Goal: Task Accomplishment & Management: Manage account settings

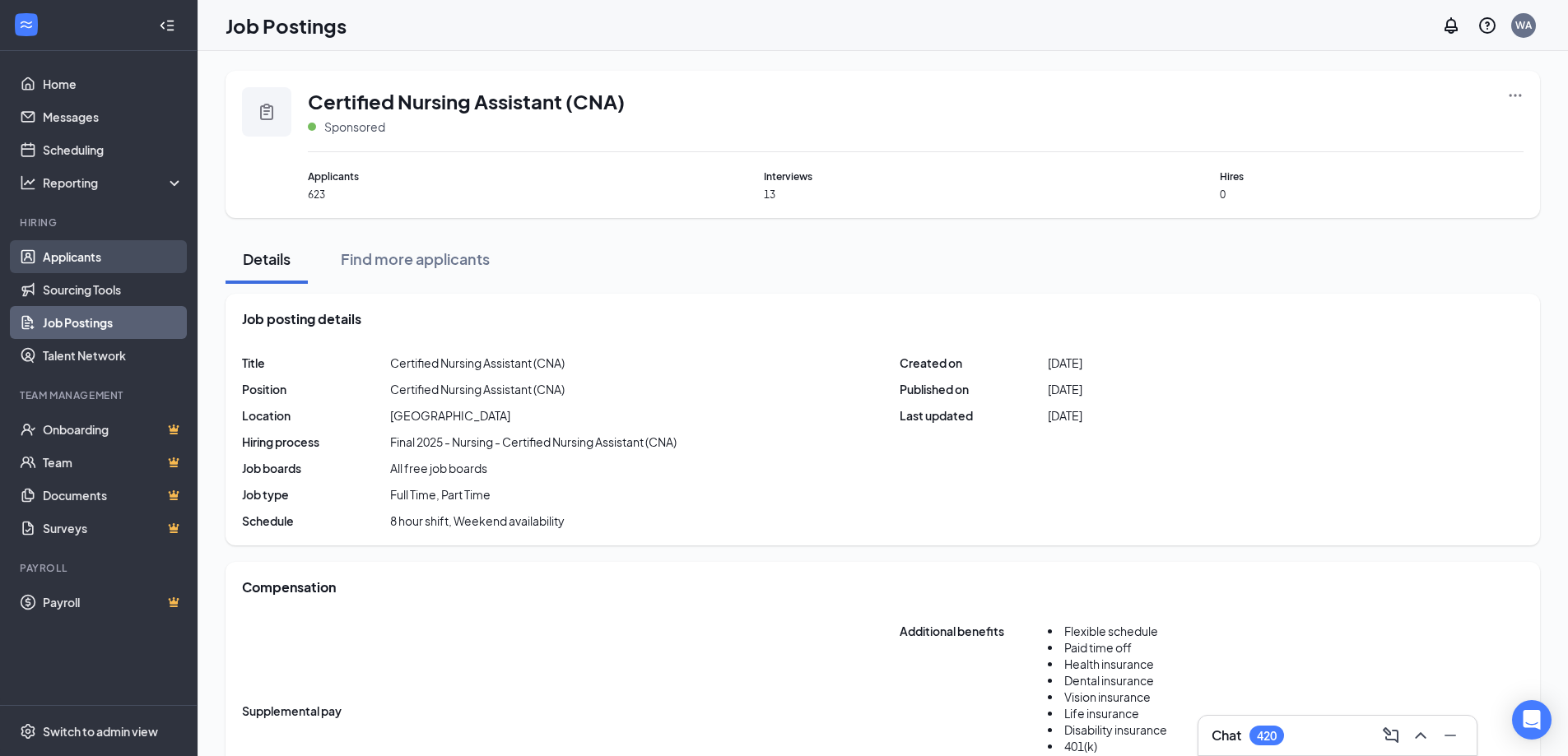
click at [67, 249] on link "Applicants" at bounding box center [114, 257] width 141 height 33
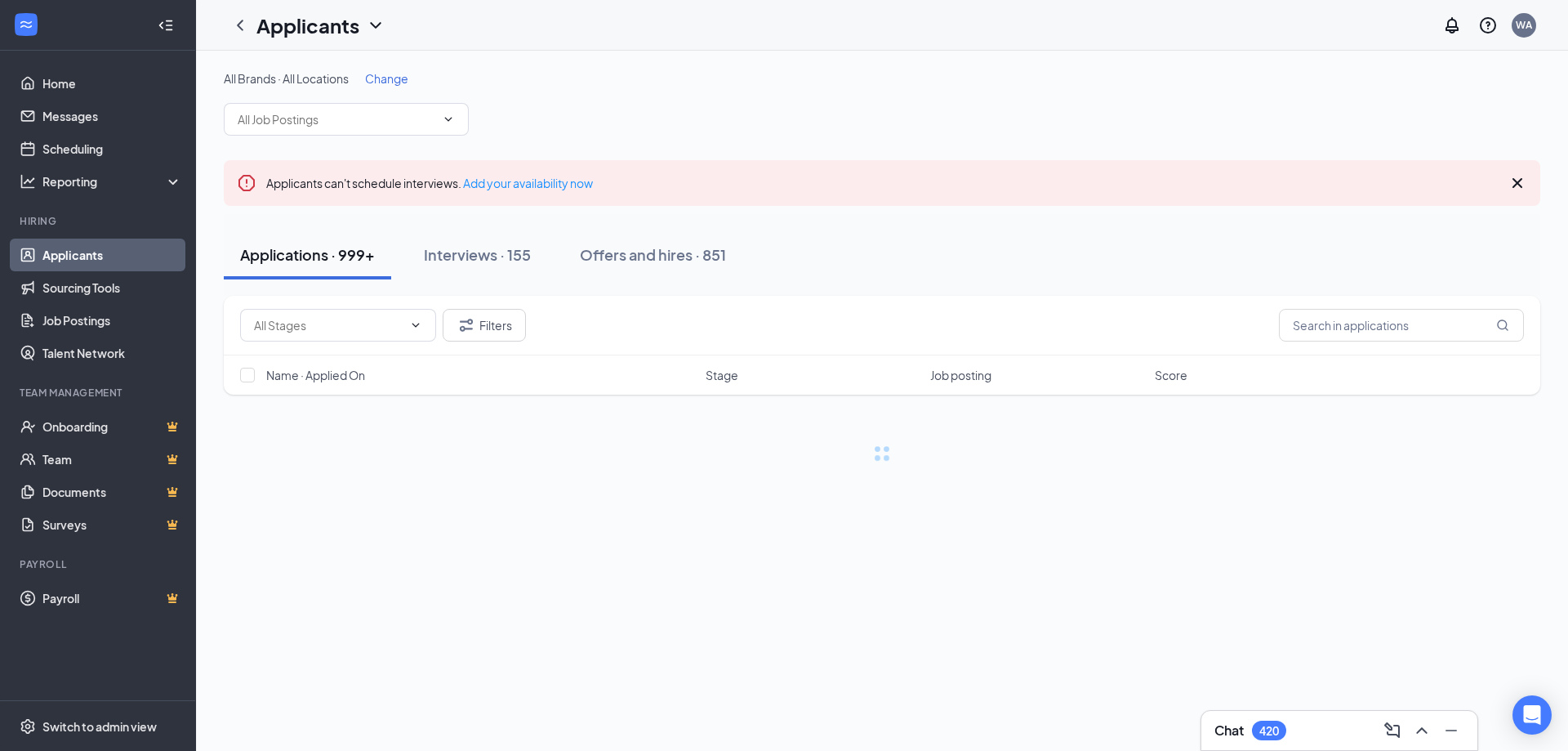
click at [381, 85] on span "Change" at bounding box center [386, 78] width 43 height 14
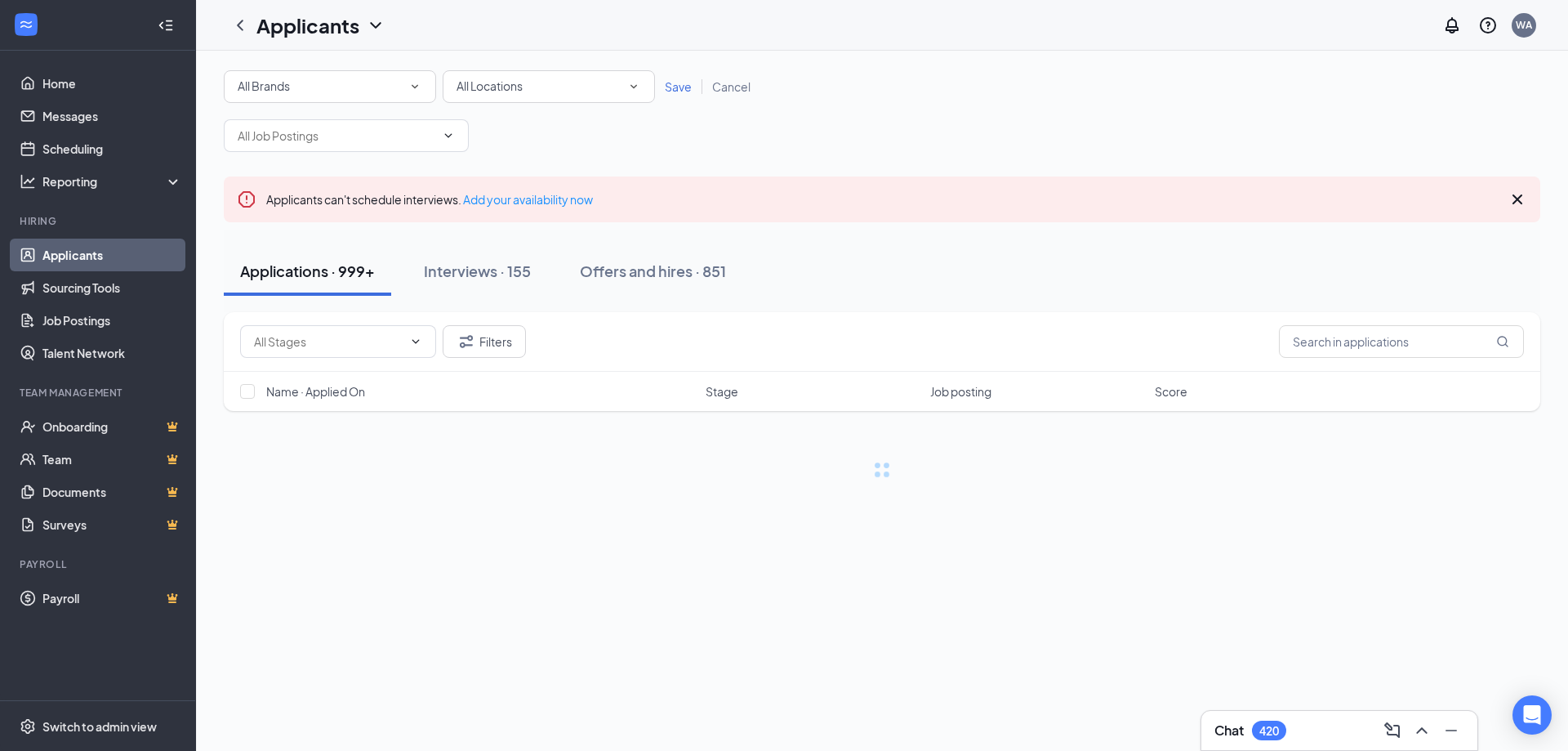
click at [381, 85] on div "All Brands" at bounding box center [330, 86] width 185 height 19
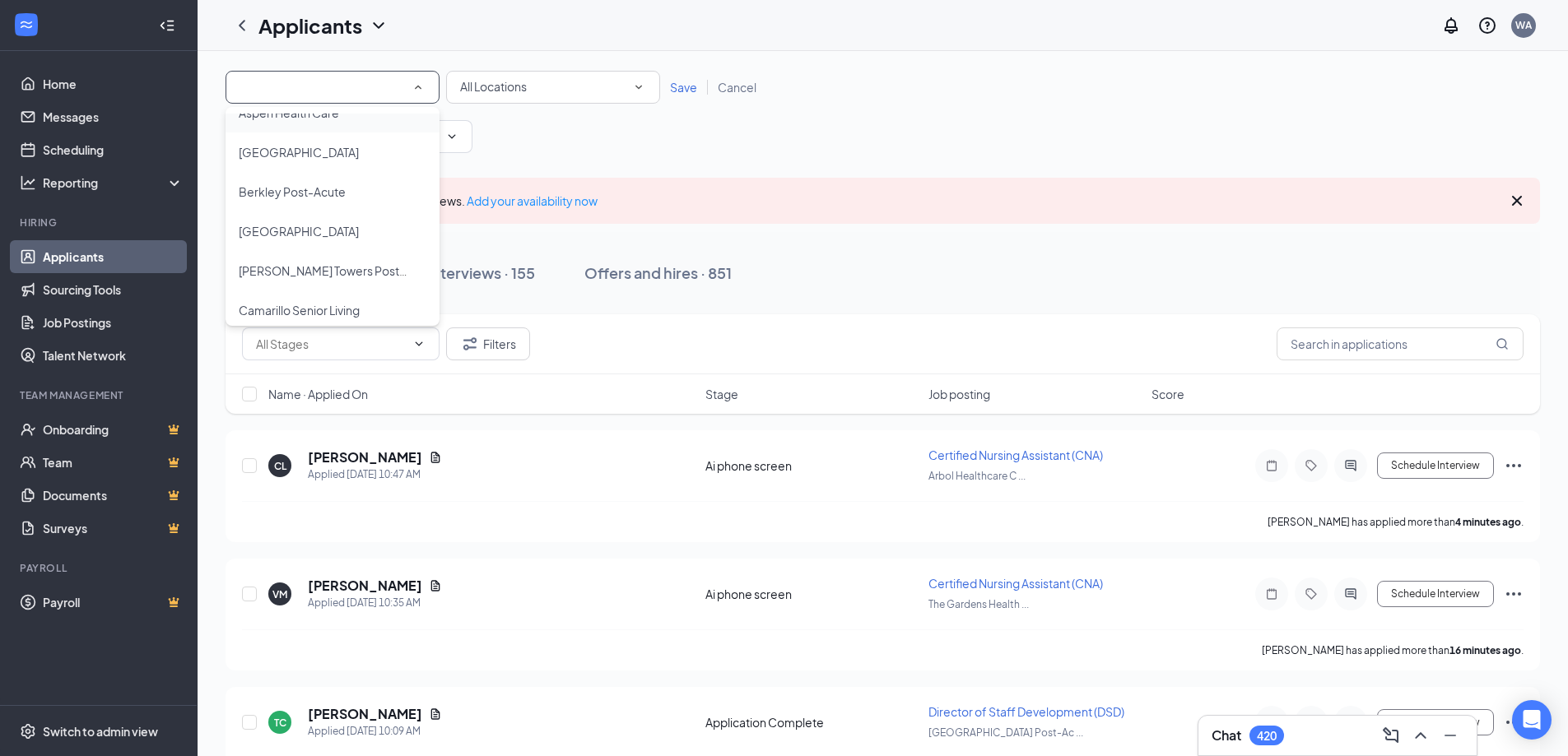
scroll to position [164, 0]
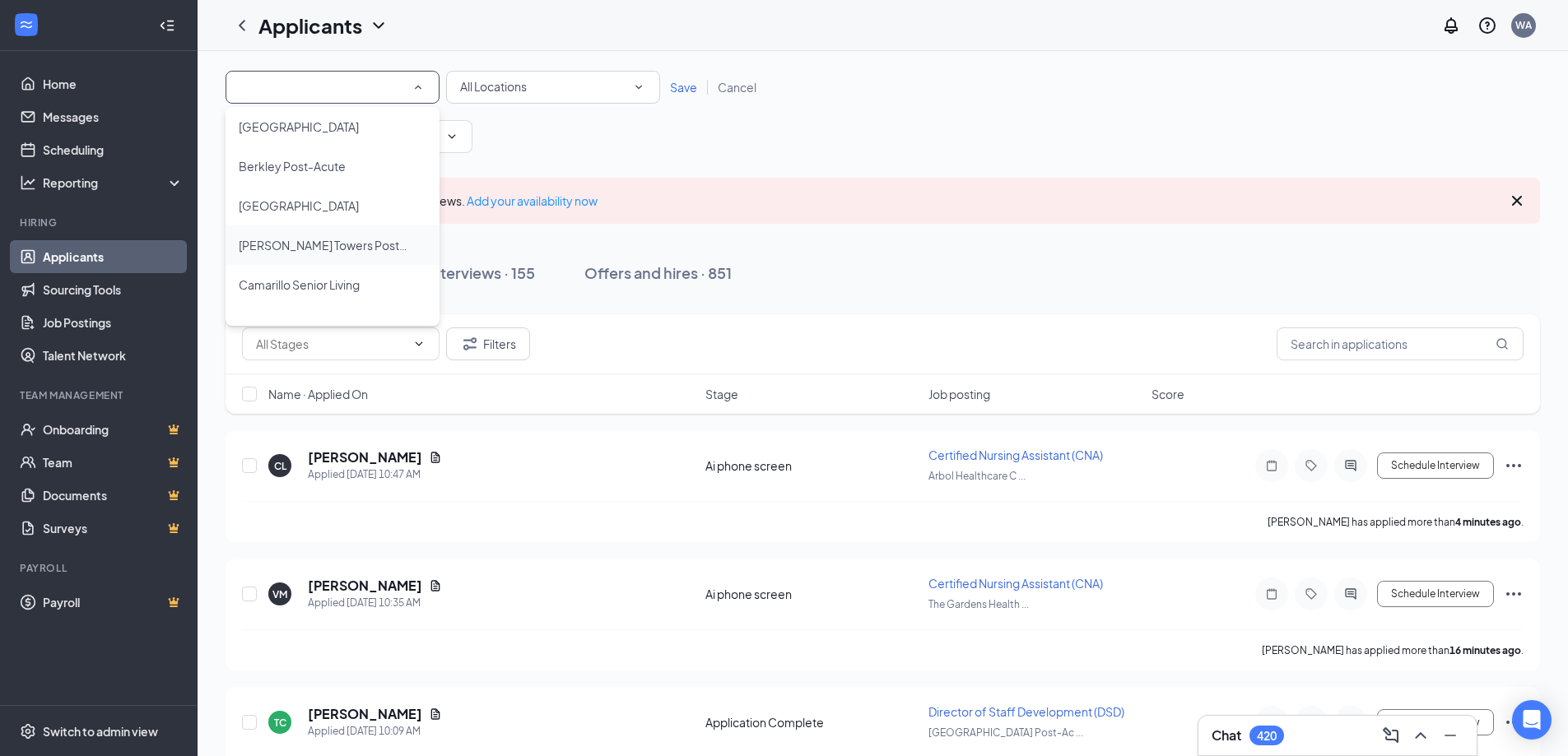
click at [319, 248] on span "[PERSON_NAME] Towers Post-Acute Rehab" at bounding box center [357, 245] width 235 height 14
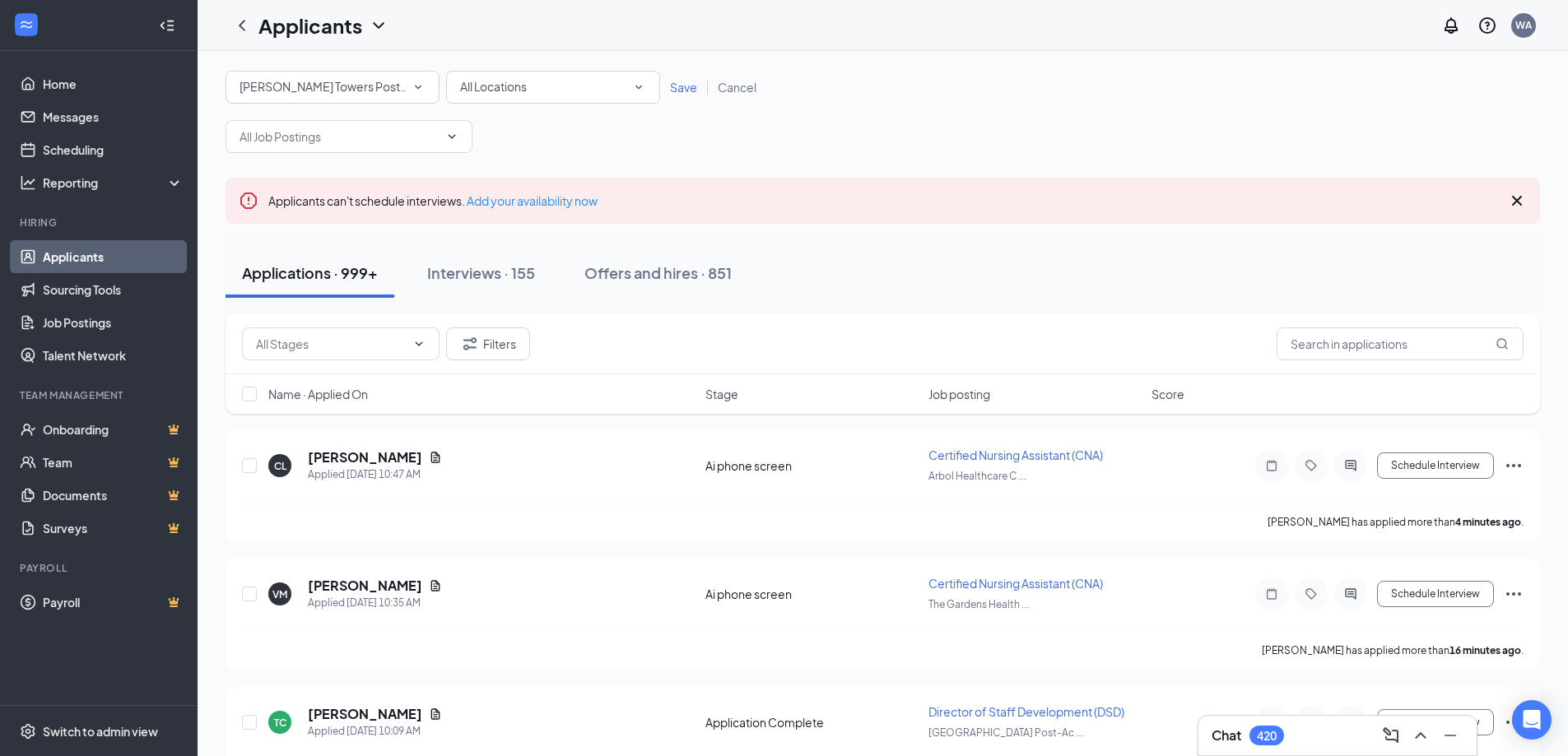
click at [690, 89] on span "Save" at bounding box center [684, 86] width 27 height 14
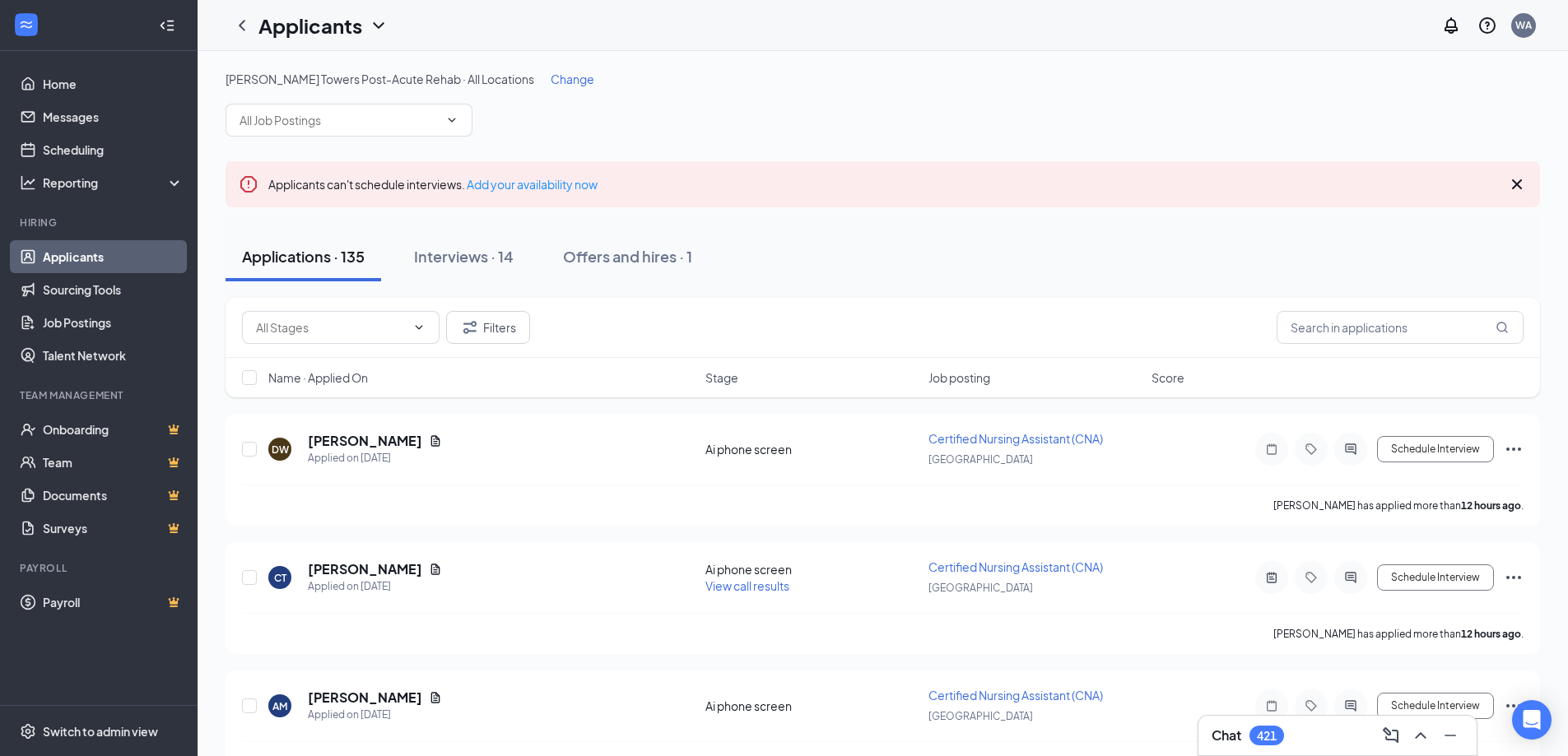
click at [961, 102] on div "[PERSON_NAME] Towers Post-Acute Rehab · All Locations Change" at bounding box center [882, 104] width 1314 height 66
click at [1349, 448] on icon "ActiveChat" at bounding box center [1349, 450] width 19 height 14
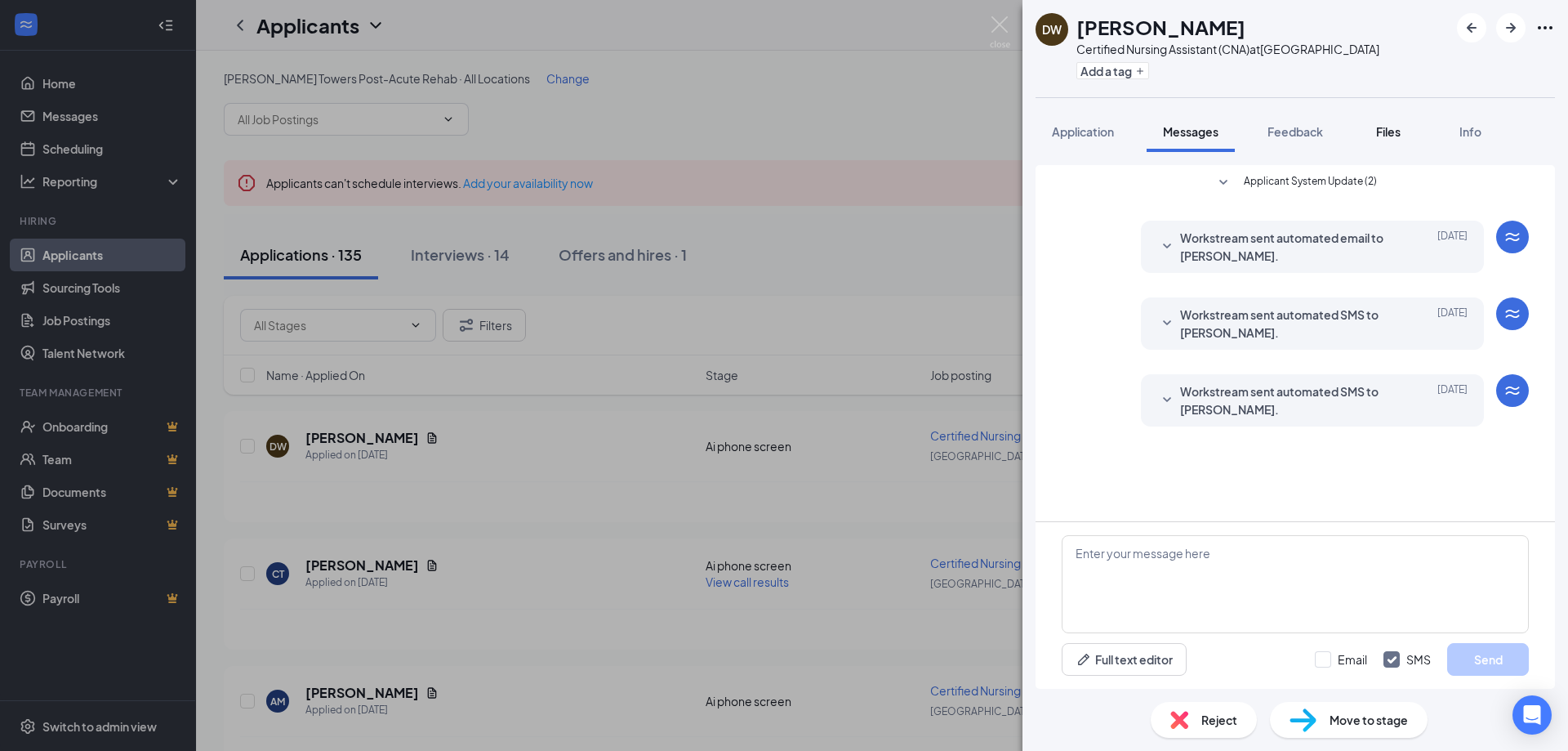
click at [1375, 129] on div "Files" at bounding box center [1388, 131] width 33 height 16
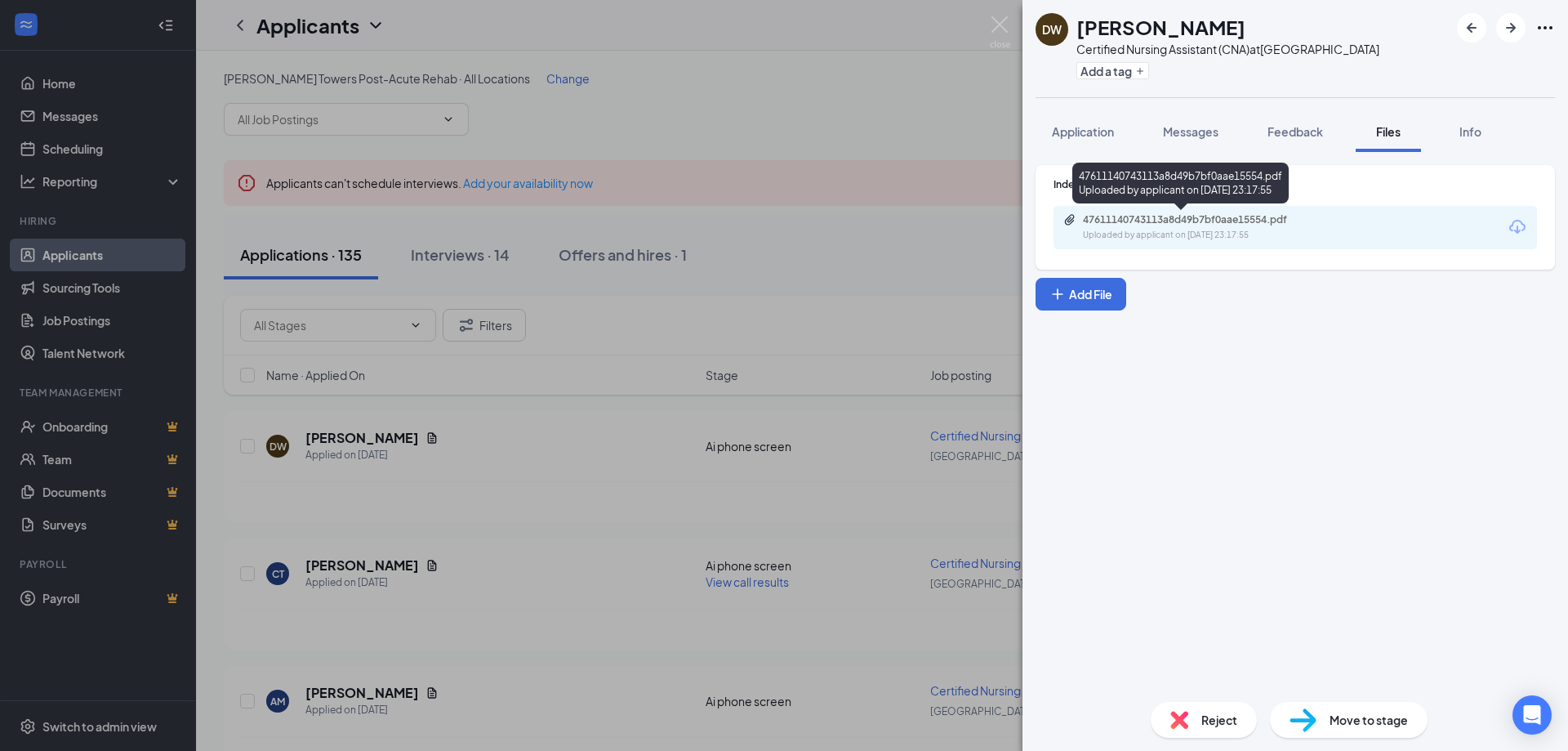
click at [1152, 238] on div "Uploaded by applicant on [DATE] 23:17:55" at bounding box center [1205, 235] width 245 height 13
click at [618, 124] on div "[PERSON_NAME] Certified Nursing Assistant (CNA) at [GEOGRAPHIC_DATA] Add a tag …" at bounding box center [784, 375] width 1568 height 751
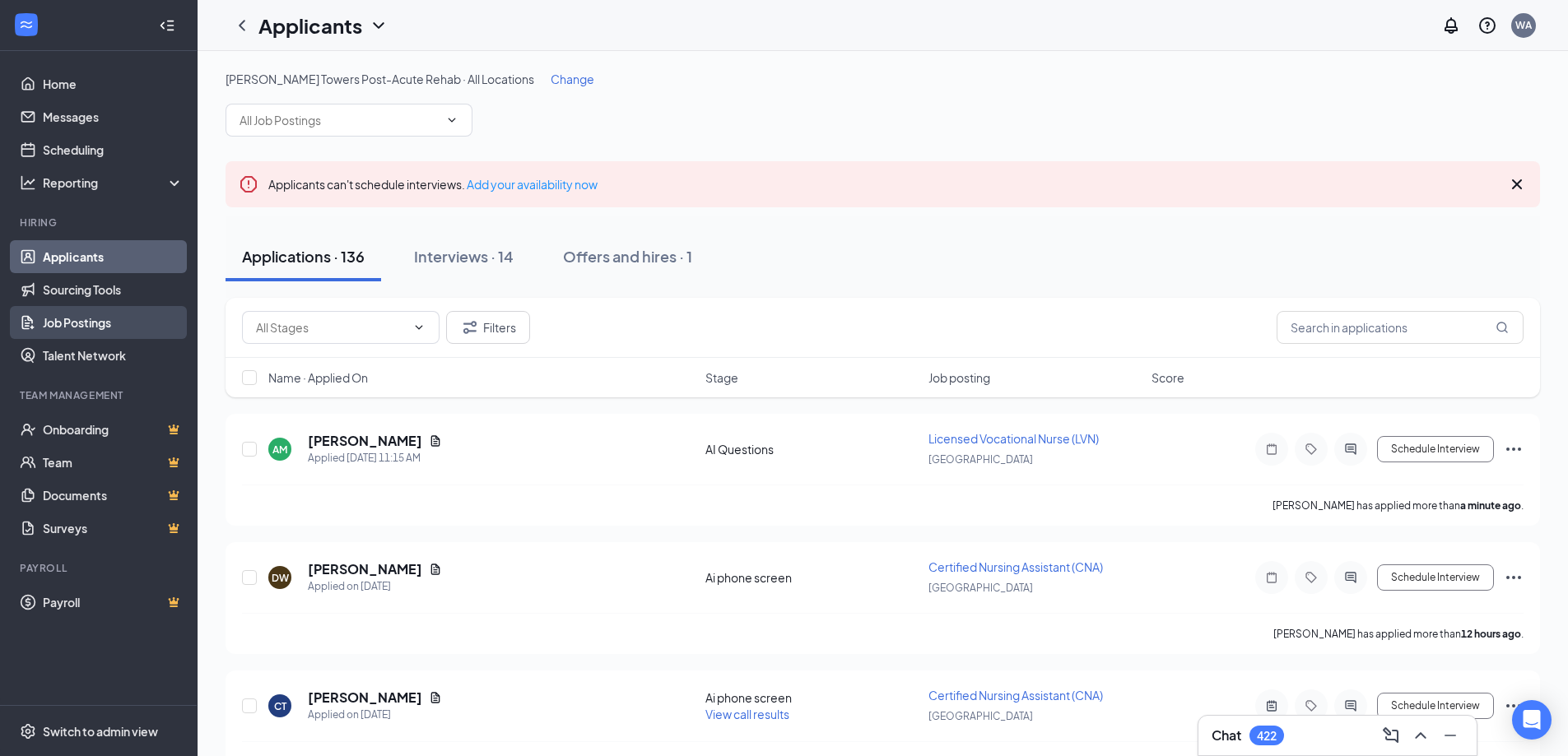
click at [69, 326] on link "Job Postings" at bounding box center [114, 322] width 141 height 33
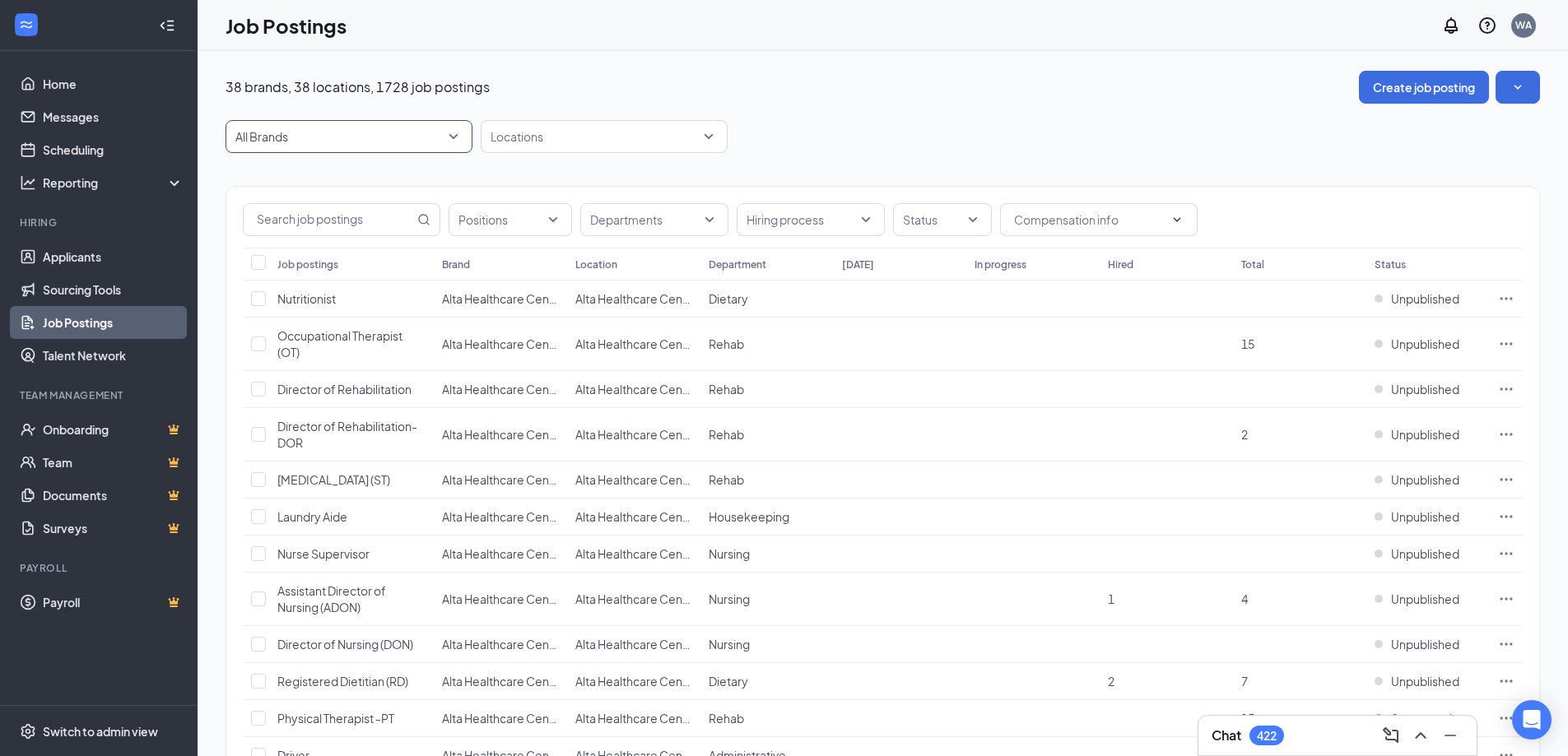
click at [377, 146] on span "All Brands" at bounding box center [349, 136] width 227 height 31
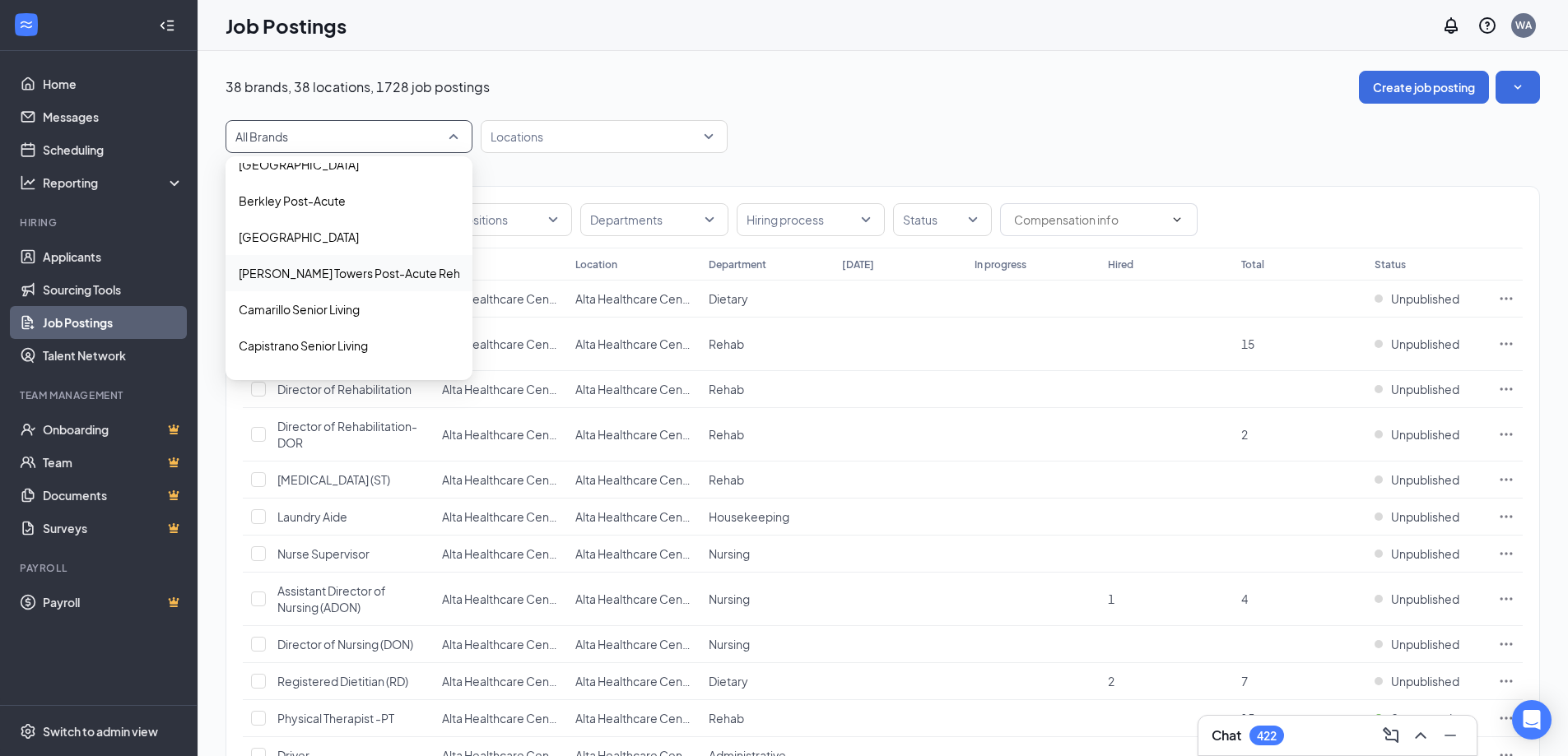
scroll to position [246, 0]
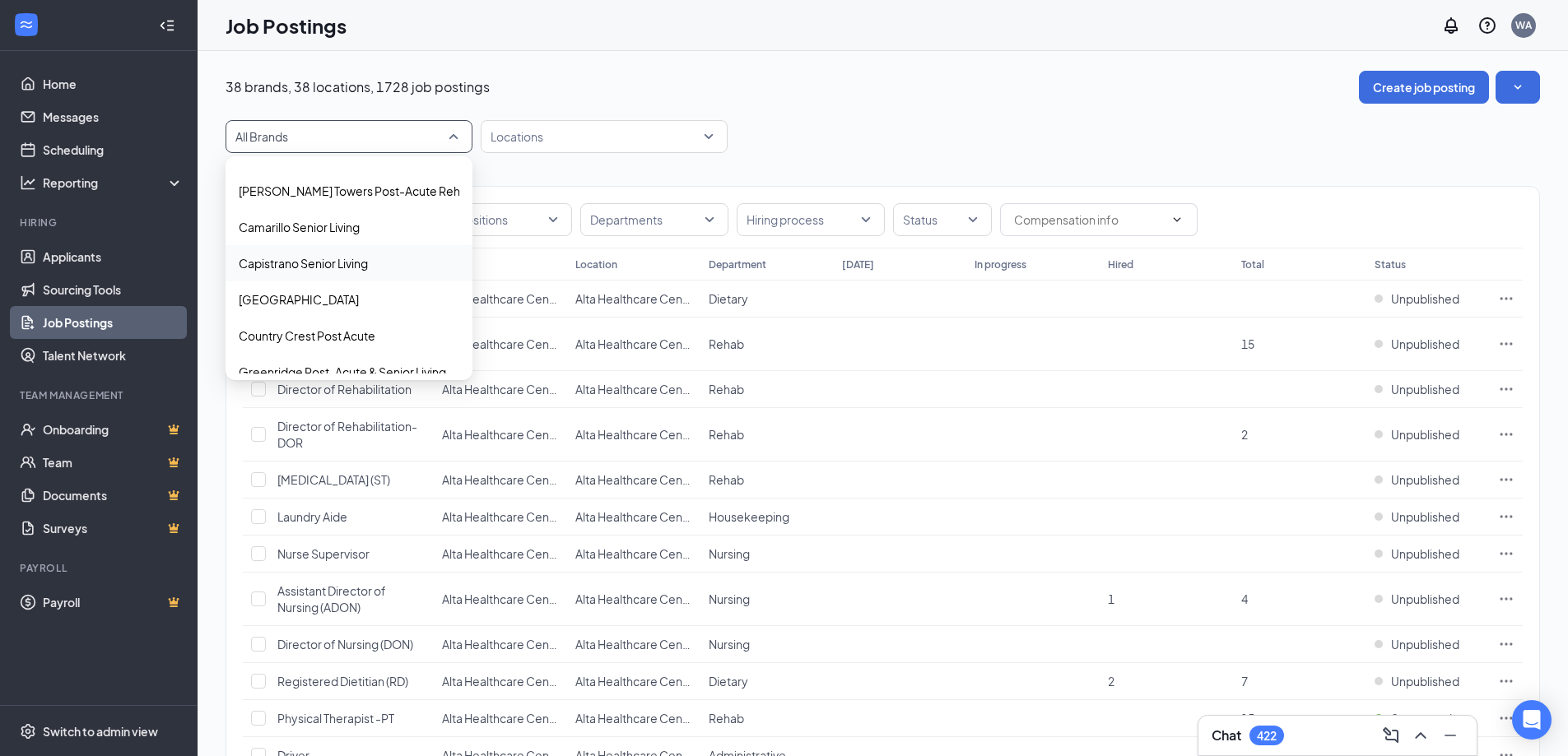
click at [335, 268] on p "Capistrano Senior Living" at bounding box center [303, 262] width 130 height 16
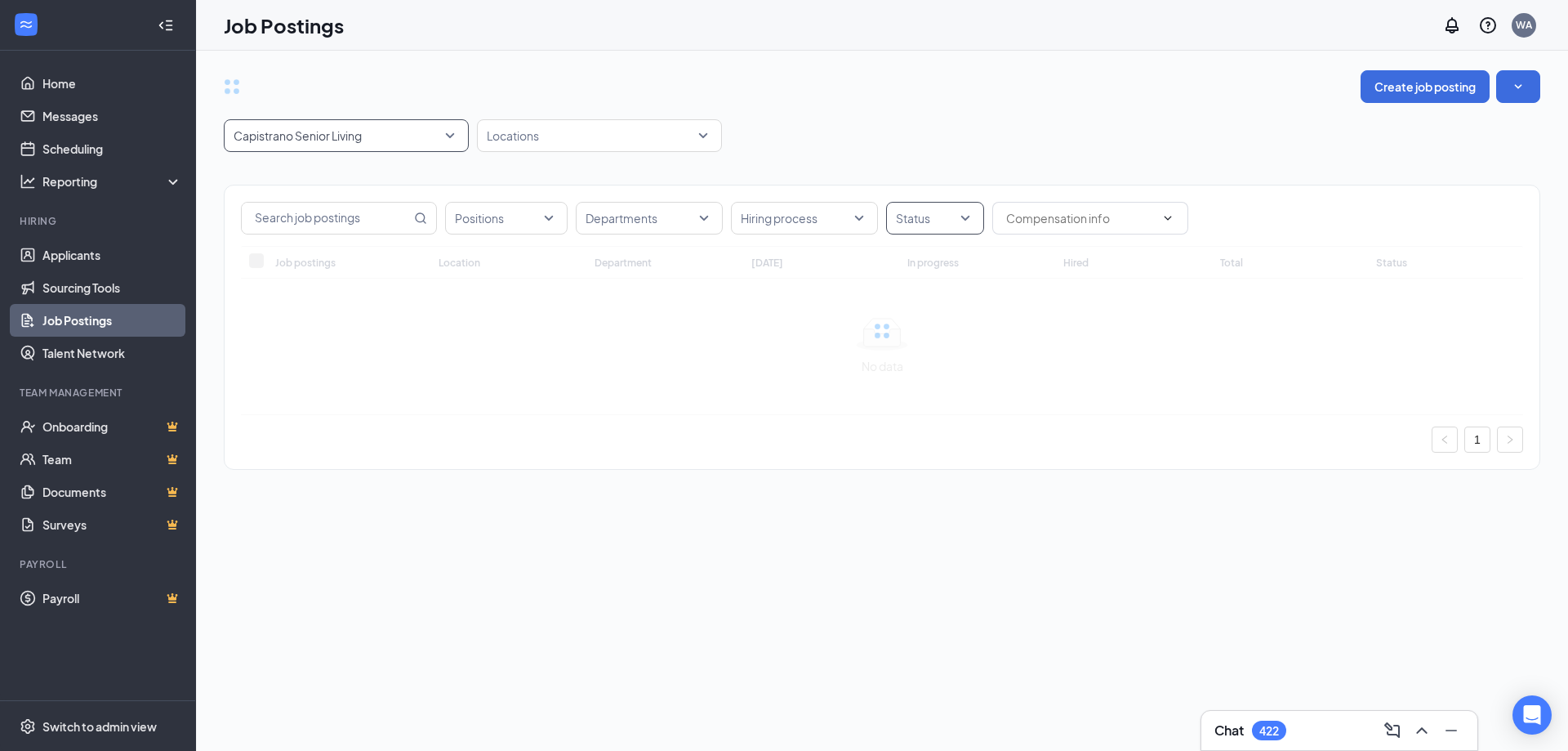
click at [958, 215] on div at bounding box center [927, 218] width 73 height 26
click at [961, 297] on span "Published" at bounding box center [948, 300] width 53 height 14
click at [958, 374] on span "Sponsored" at bounding box center [953, 375] width 61 height 14
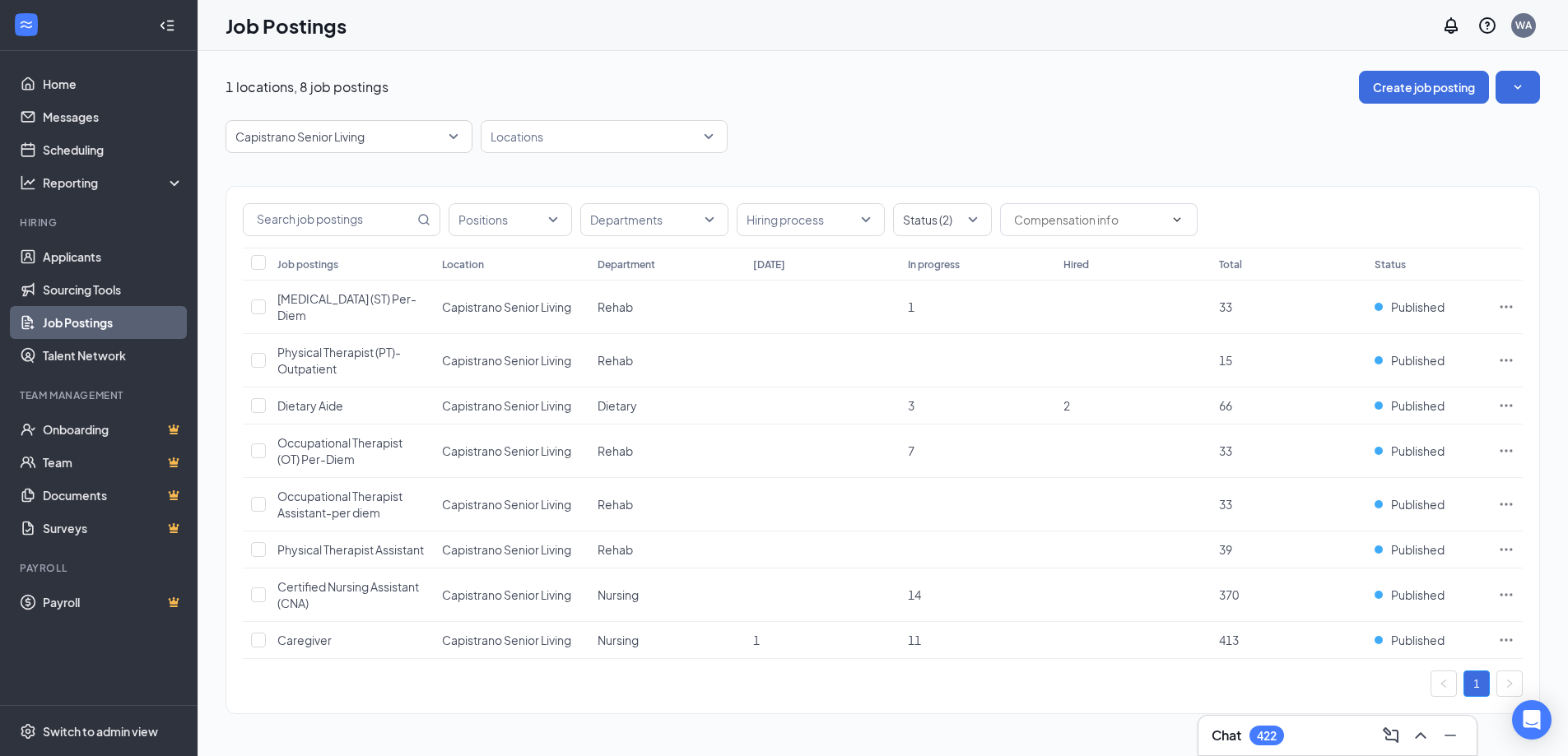
click at [1094, 90] on div "1 locations, 8 job postings Create job posting" at bounding box center [882, 87] width 1314 height 33
click at [389, 120] on div "Capistrano Senior Living" at bounding box center [348, 136] width 247 height 33
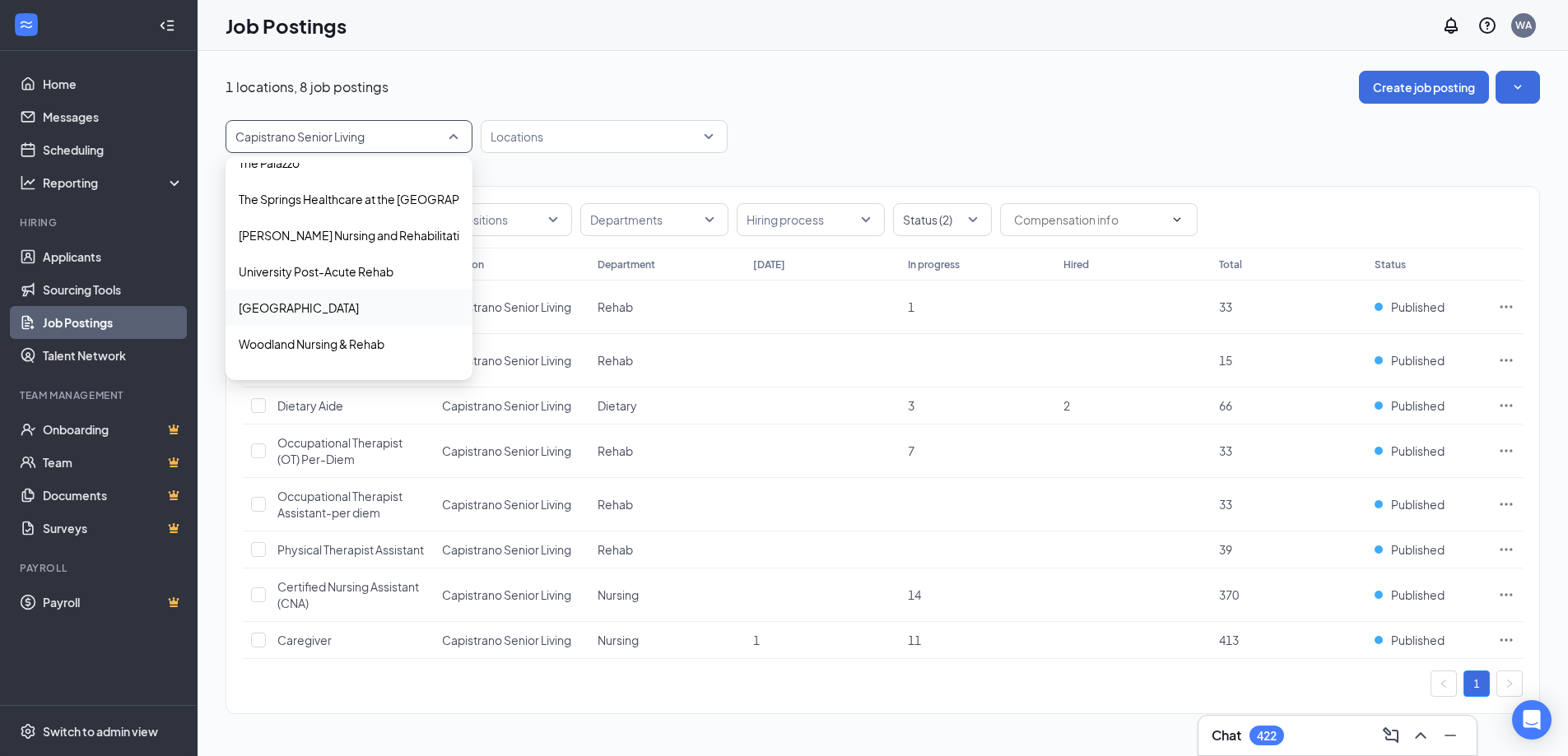
scroll to position [1204, 0]
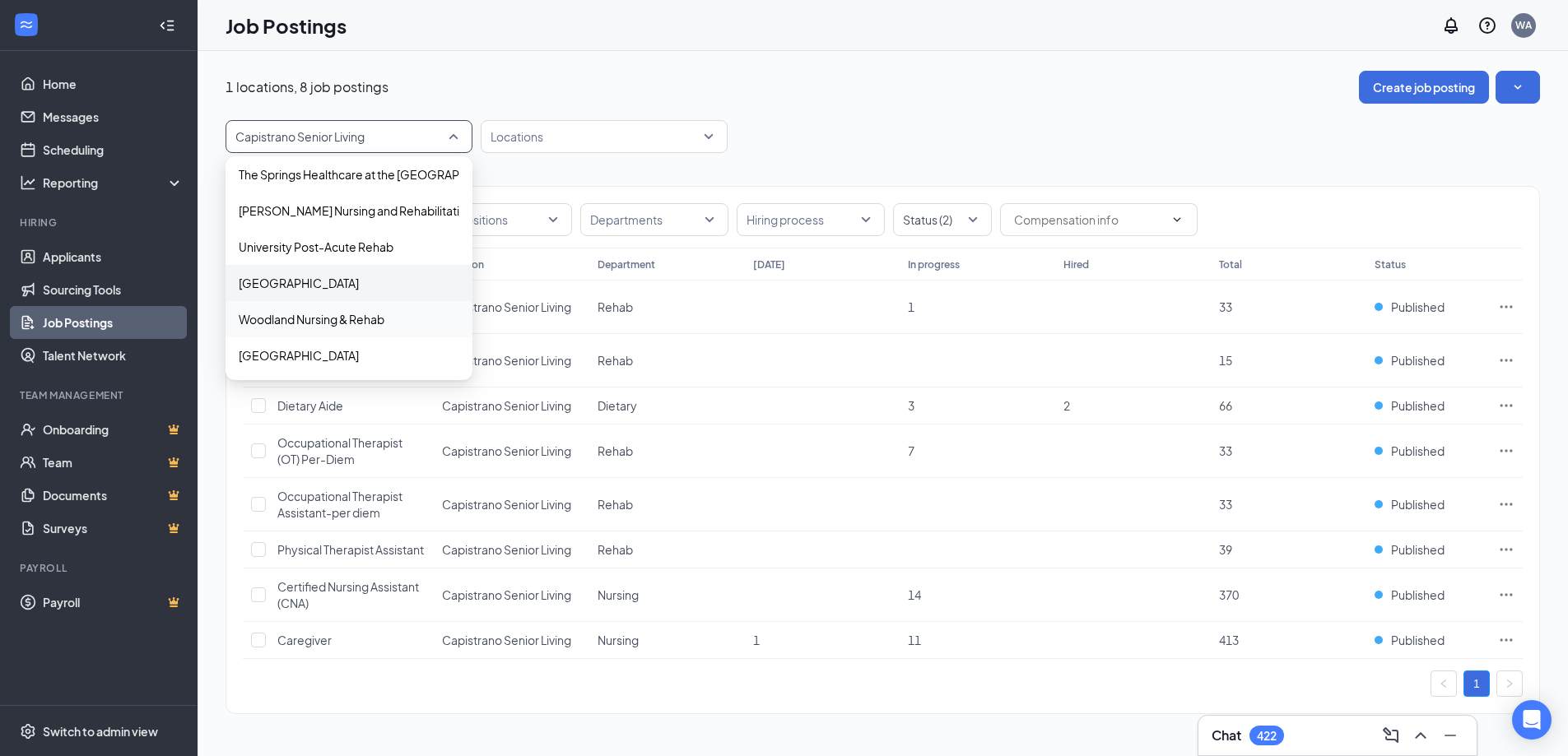
click at [335, 284] on div "[GEOGRAPHIC_DATA]" at bounding box center [348, 283] width 247 height 36
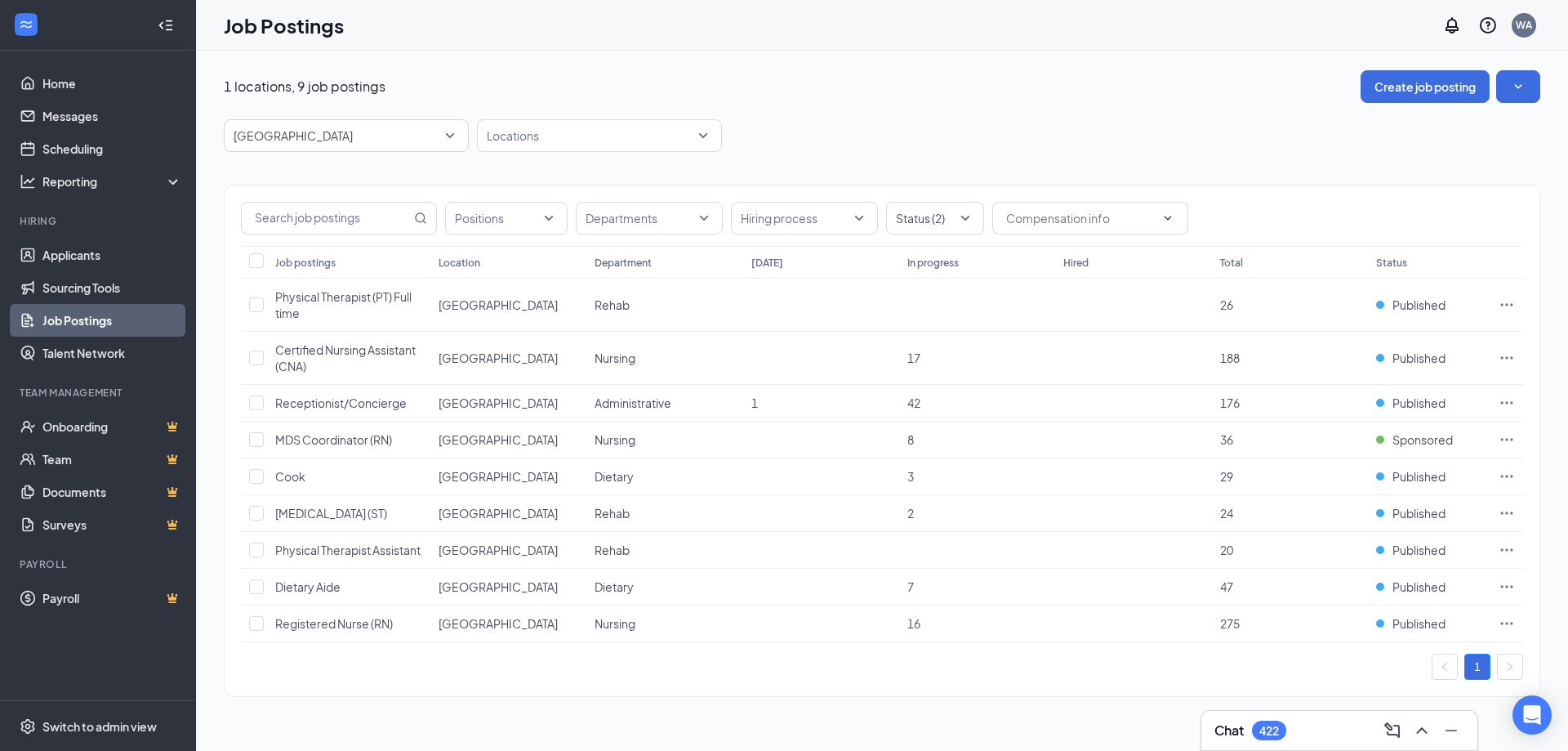
click at [483, 173] on div "Positions Departments Hiring process Status (2) Job postings Location Departmen…" at bounding box center [882, 432] width 1317 height 561
click at [121, 320] on link "Job Postings" at bounding box center [113, 320] width 140 height 33
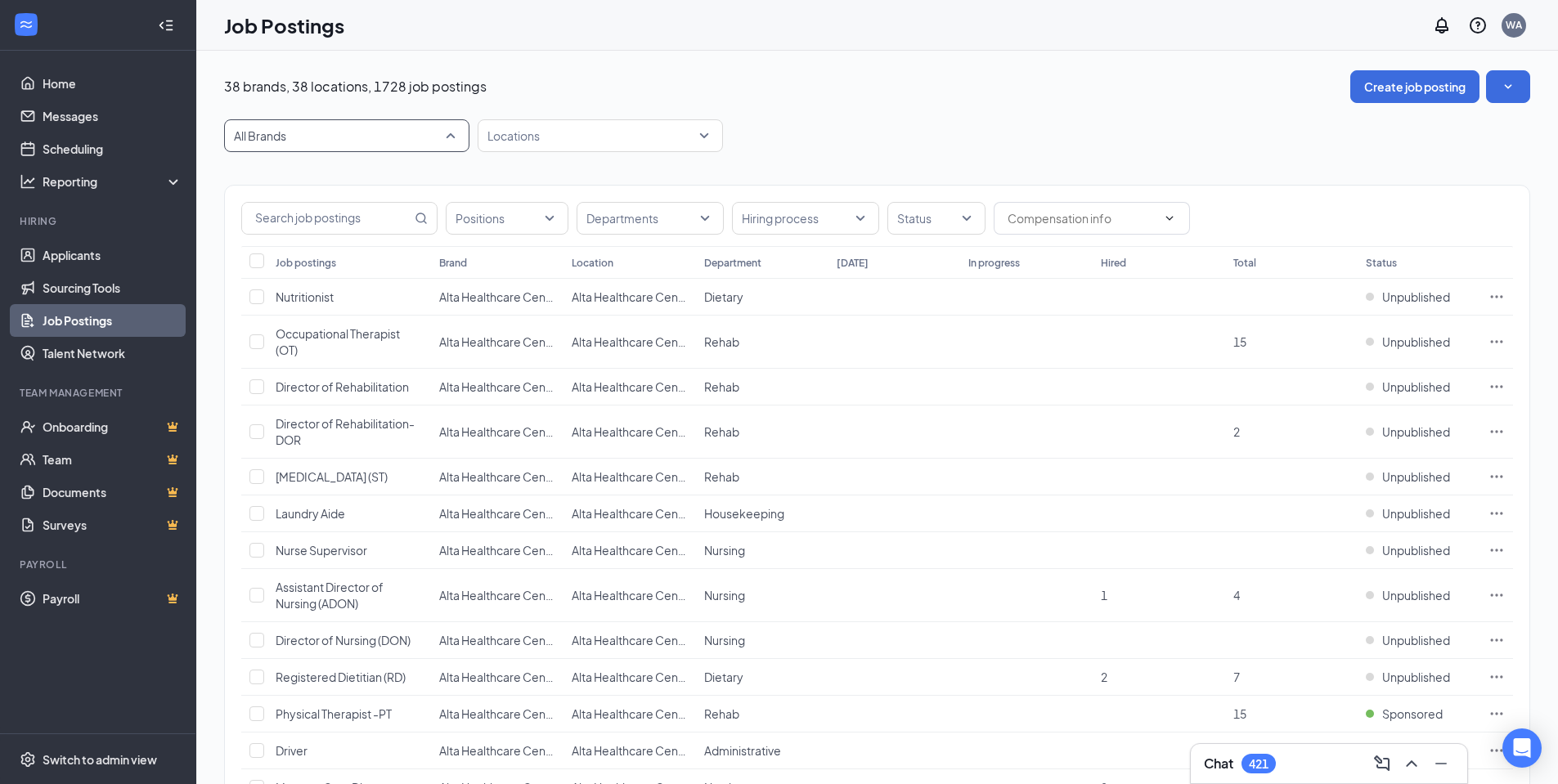
click at [340, 135] on span "All Brands" at bounding box center [339, 135] width 211 height 16
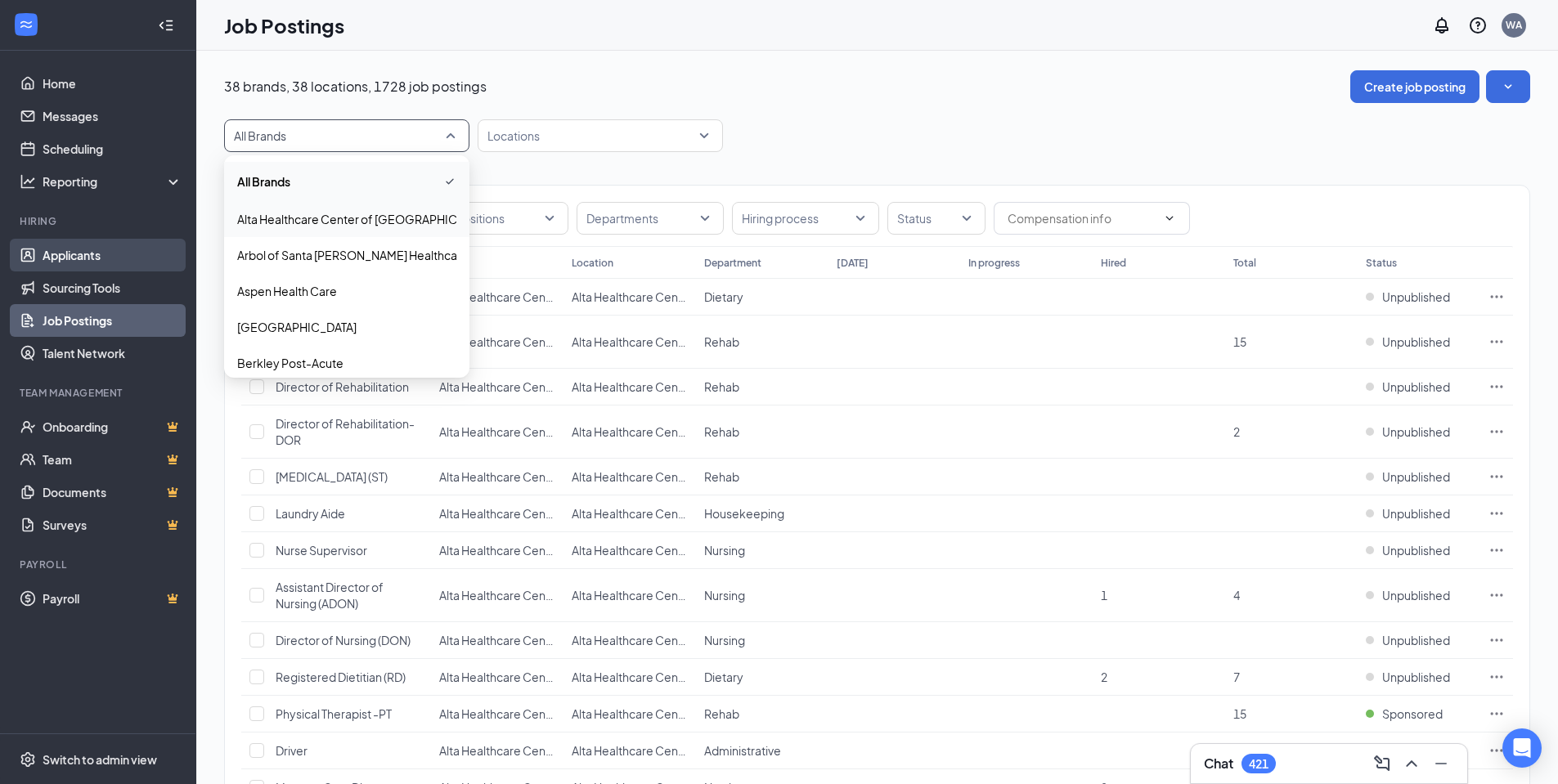
click at [107, 254] on link "Applicants" at bounding box center [113, 255] width 140 height 33
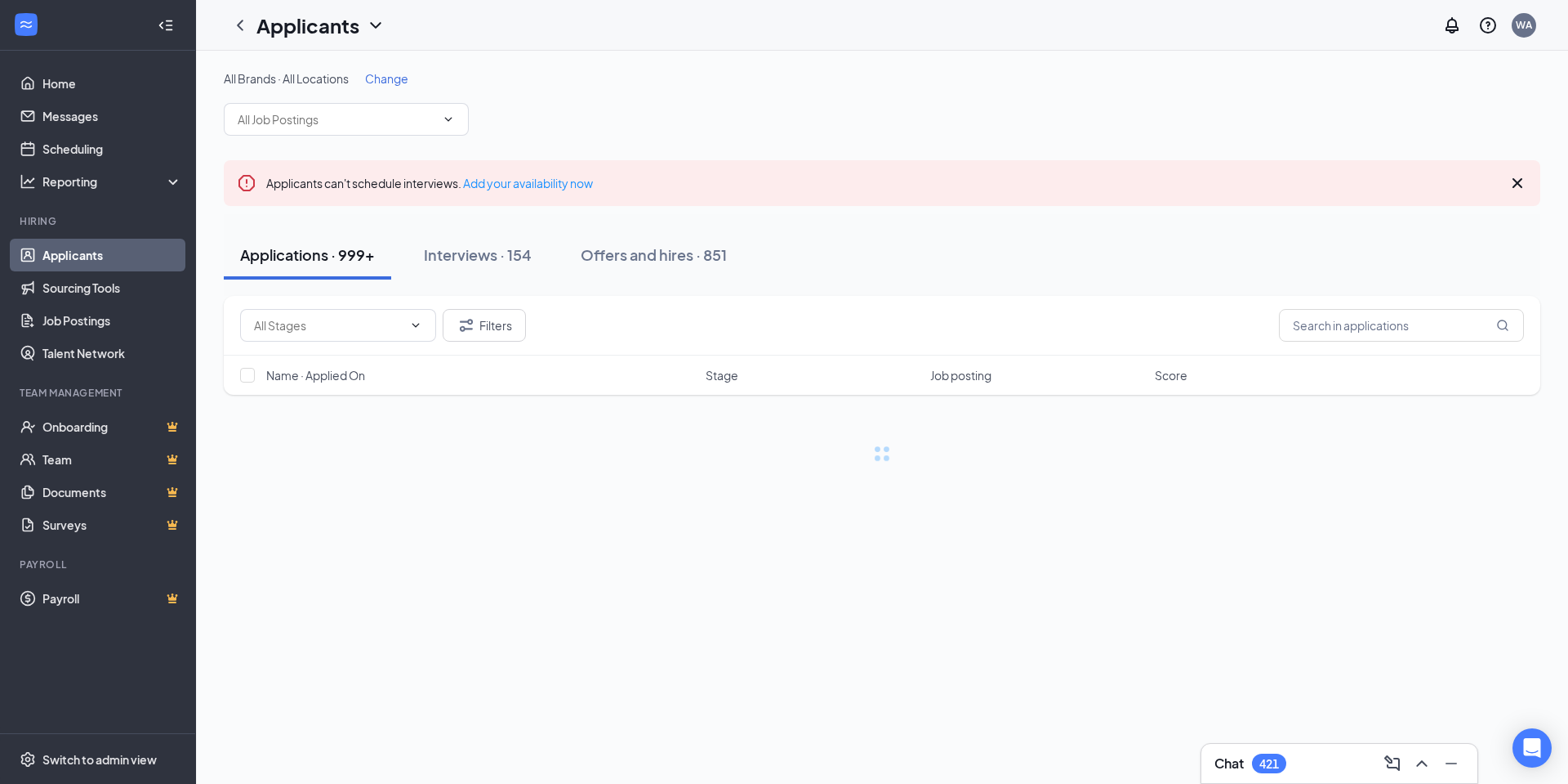
click at [393, 82] on span "Change" at bounding box center [386, 78] width 43 height 14
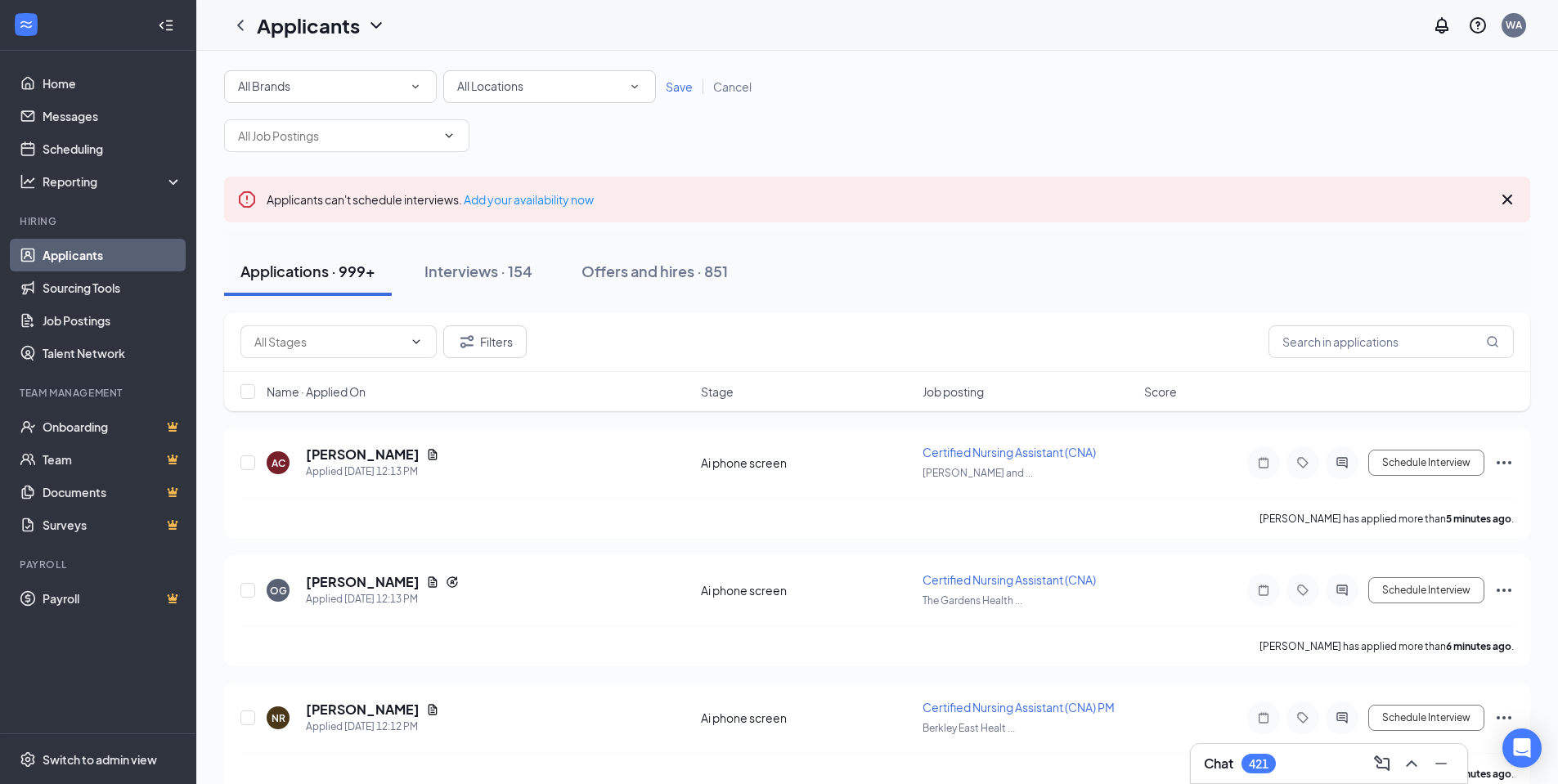
click at [344, 84] on div "All Brands" at bounding box center [331, 86] width 185 height 19
